Goal: Information Seeking & Learning: Learn about a topic

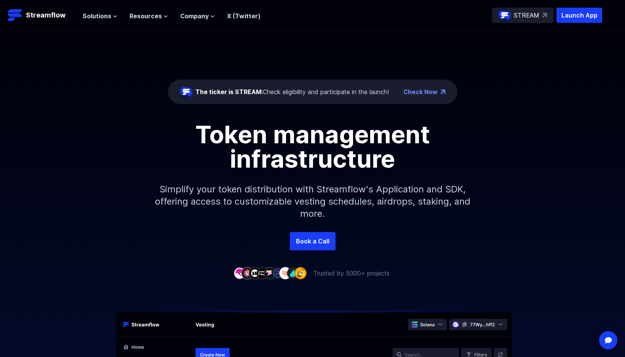
click at [140, 205] on div "Token management infrastructure Simplify your token distribution with Streamflo…" at bounding box center [312, 177] width 625 height 110
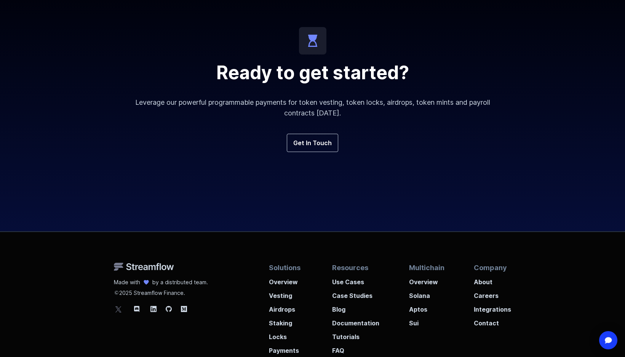
scroll to position [2816, 0]
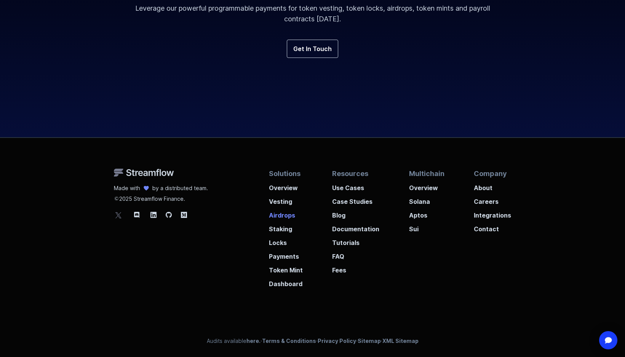
click at [279, 216] on p "Airdrops" at bounding box center [286, 213] width 34 height 14
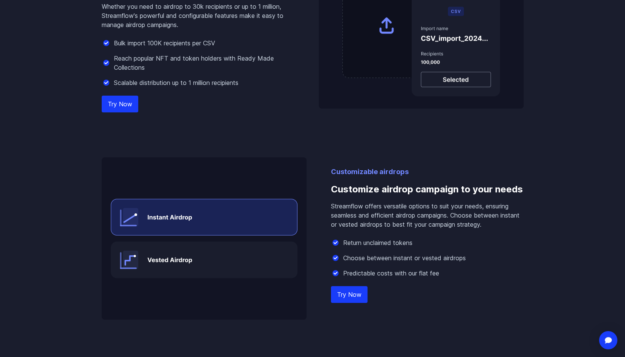
scroll to position [626, 0]
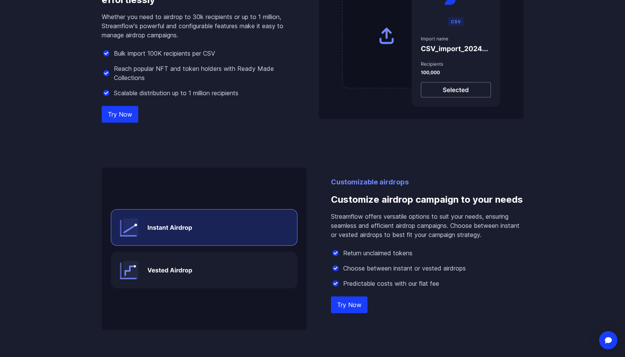
click at [116, 113] on link "Try Now" at bounding box center [120, 114] width 37 height 17
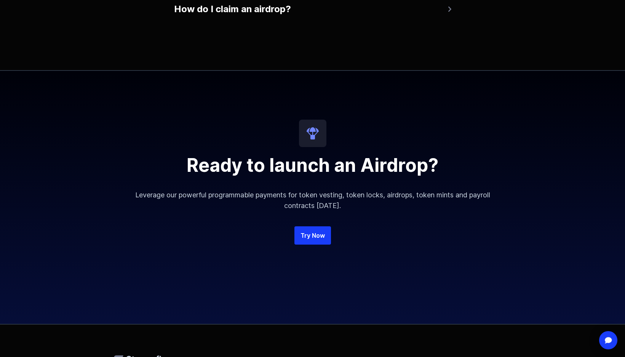
scroll to position [1785, 0]
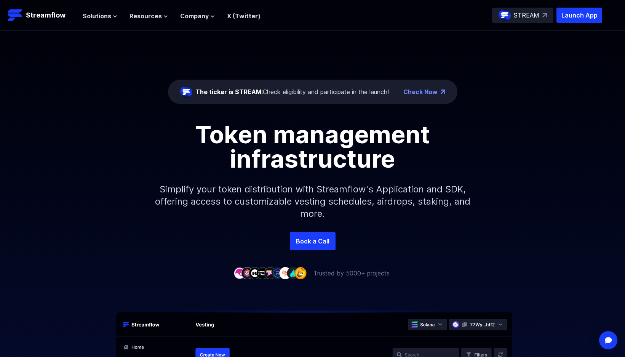
scroll to position [2816, 0]
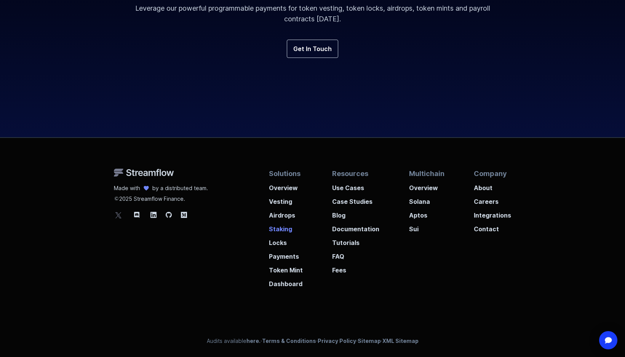
click at [282, 231] on p "Staking" at bounding box center [286, 227] width 34 height 14
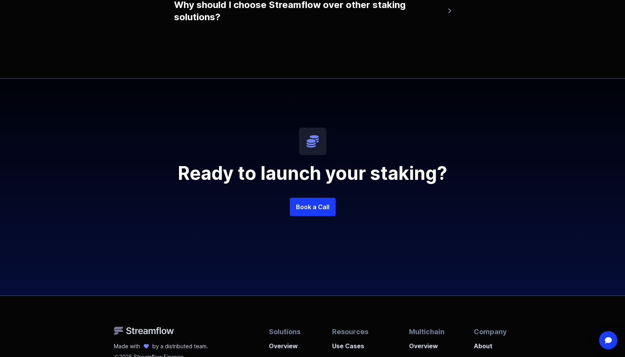
scroll to position [1813, 0]
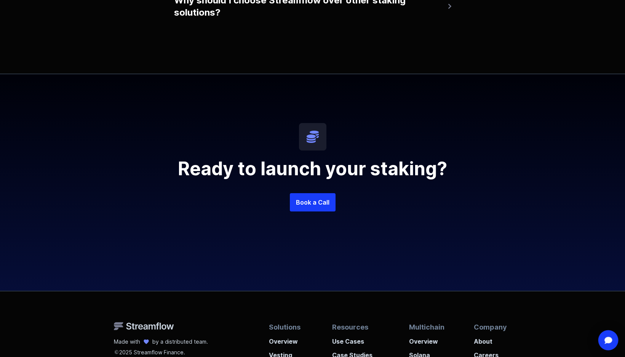
click at [606, 342] on img "Open Intercom Messenger" at bounding box center [608, 340] width 10 height 8
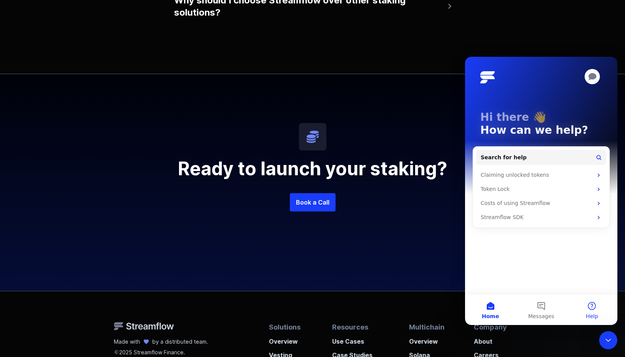
scroll to position [0, 0]
click at [522, 205] on div "Costs of using Streamflow" at bounding box center [536, 203] width 112 height 8
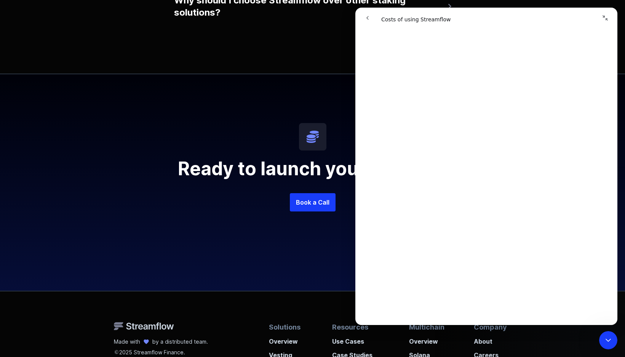
scroll to position [35, 0]
